Goal: Information Seeking & Learning: Learn about a topic

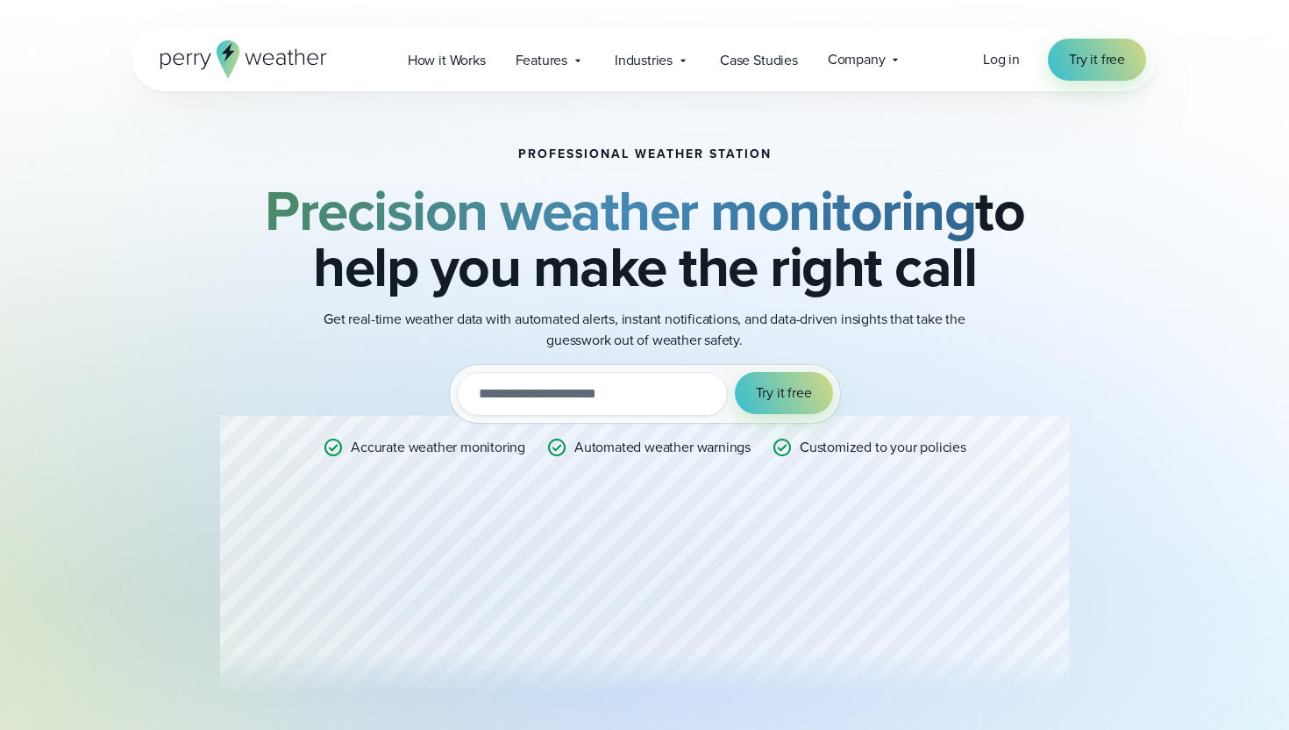
click at [224, 53] on icon at bounding box center [228, 52] width 13 height 18
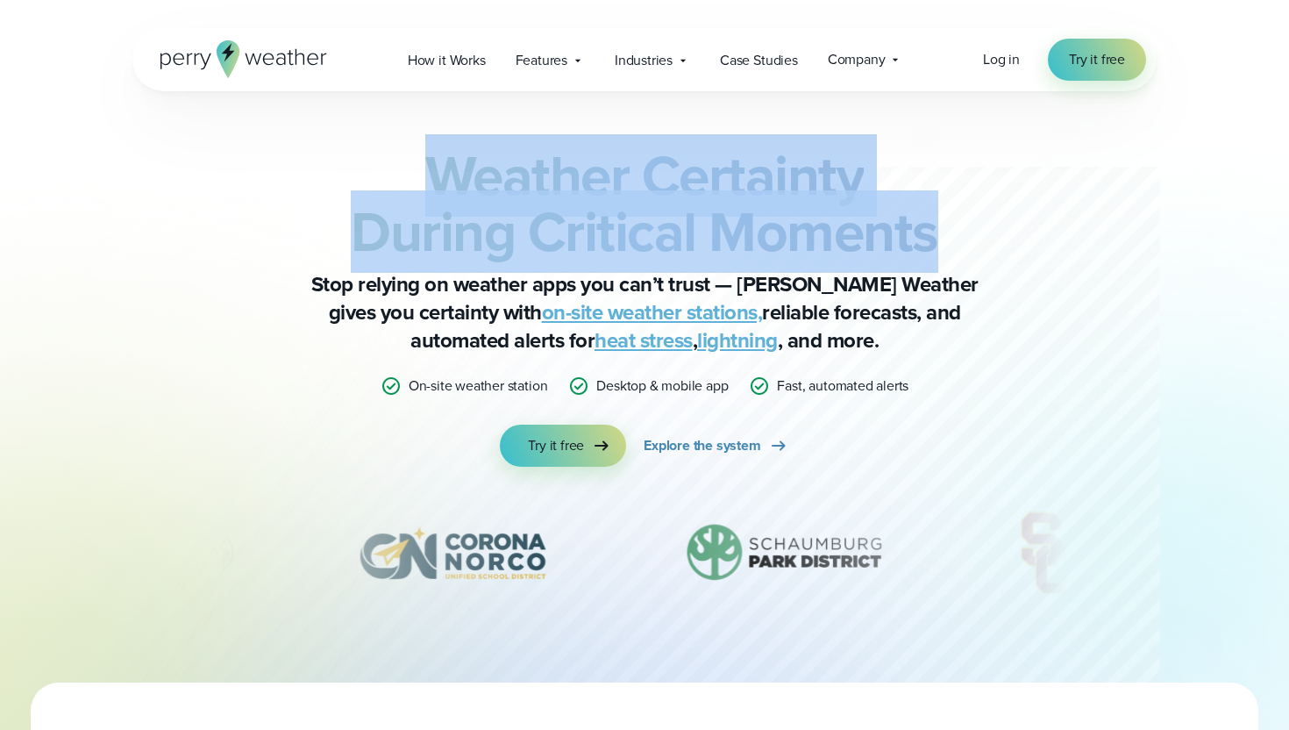
drag, startPoint x: 419, startPoint y: 175, endPoint x: 937, endPoint y: 226, distance: 520.8
click at [937, 226] on h2 "Weather Certainty During Critical Moments" at bounding box center [644, 203] width 849 height 112
